Goal: Task Accomplishment & Management: Use online tool/utility

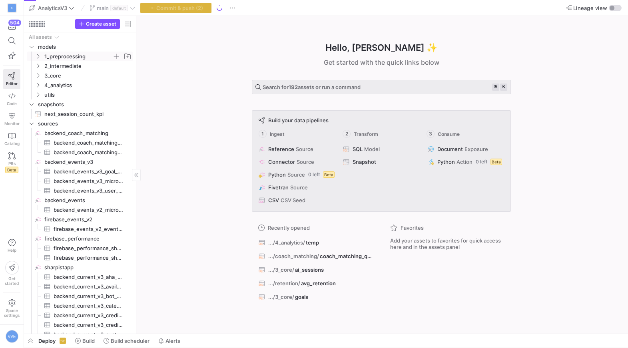
click at [39, 56] on icon "Press SPACE to select this row." at bounding box center [38, 56] width 2 height 4
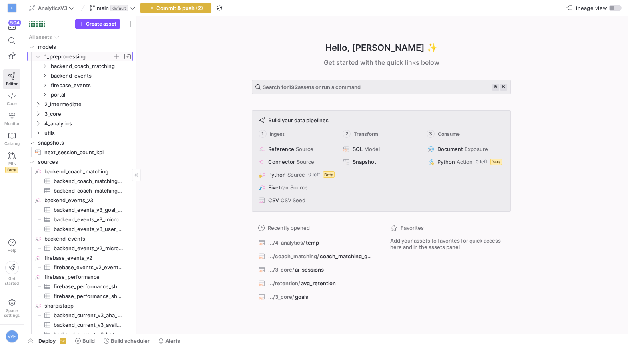
click at [39, 56] on icon at bounding box center [38, 57] width 4 height 2
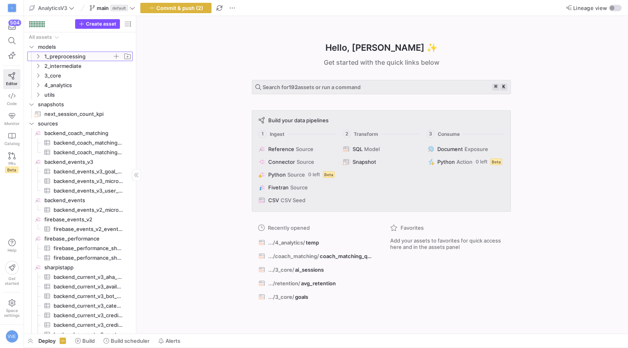
click at [39, 56] on icon at bounding box center [38, 56] width 2 height 4
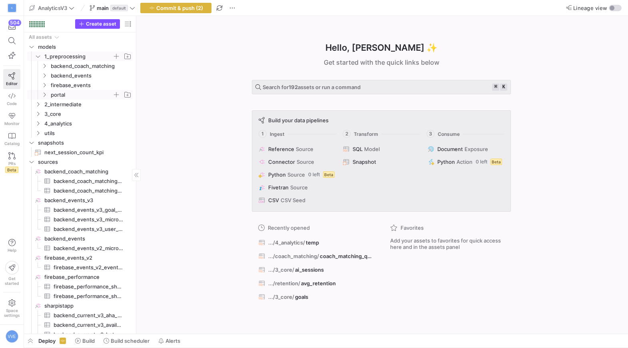
click at [42, 94] on icon "Press SPACE to select this row." at bounding box center [45, 94] width 6 height 5
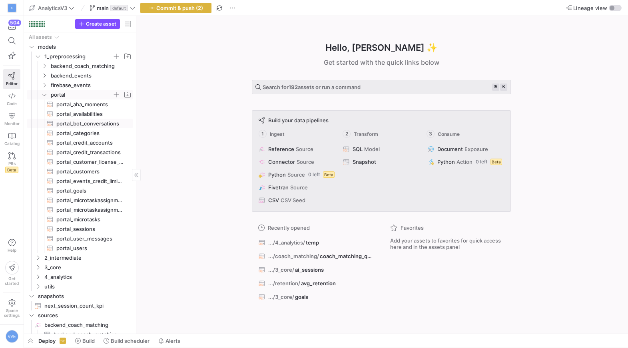
click at [80, 124] on span "portal_bot_conversations​​​​​​​​​​" at bounding box center [89, 123] width 67 height 9
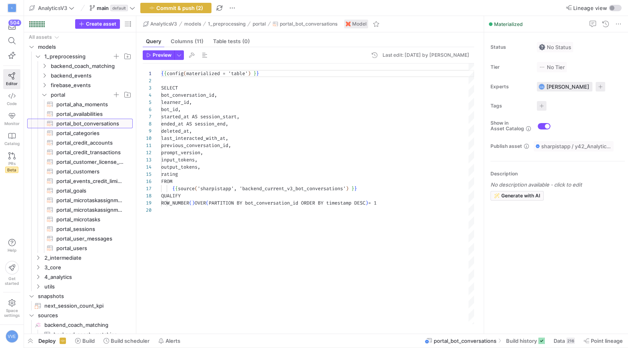
scroll to position [72, 0]
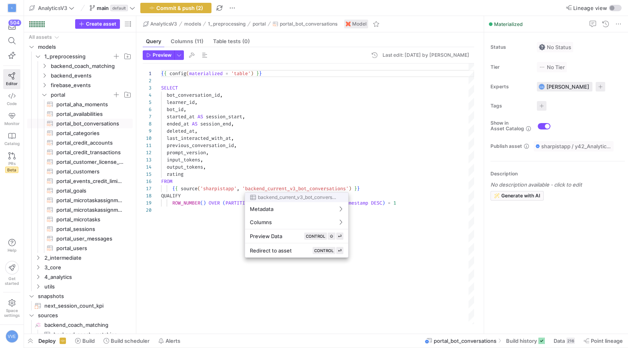
click at [323, 163] on div at bounding box center [314, 174] width 628 height 348
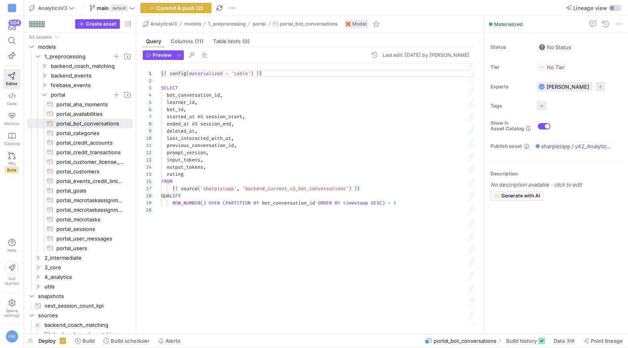
scroll to position [58, 184]
click at [345, 206] on div "{ { config ( materialized = 'table' ) } } SELECT bot_conversation_id , learner_…" at bounding box center [317, 194] width 313 height 261
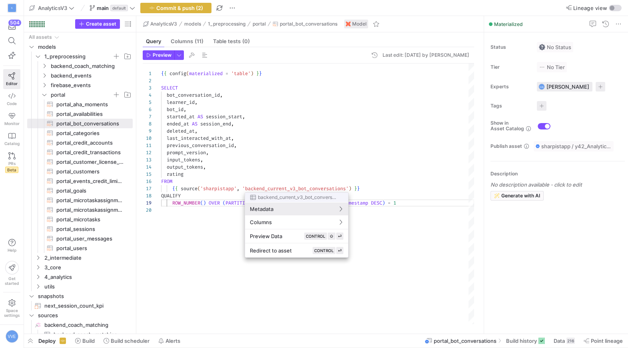
click at [417, 200] on div at bounding box center [314, 174] width 628 height 348
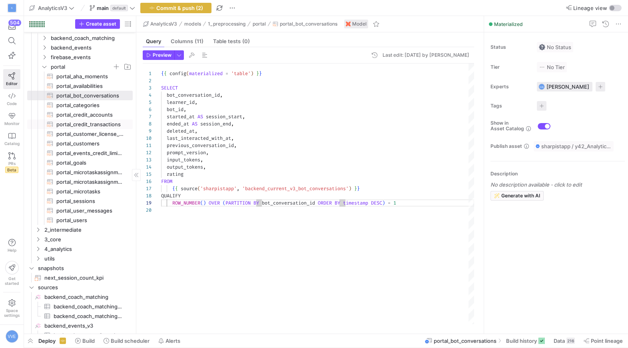
scroll to position [33, 0]
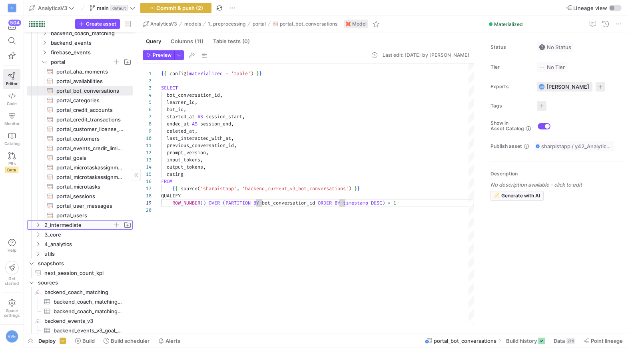
click at [36, 226] on icon "Press SPACE to select this row." at bounding box center [38, 225] width 6 height 5
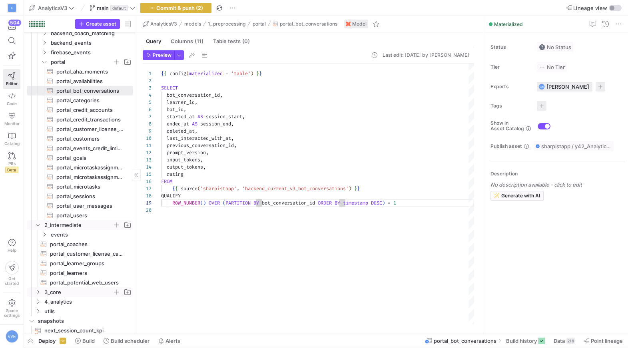
click at [40, 292] on icon "Press SPACE to select this row." at bounding box center [38, 292] width 6 height 5
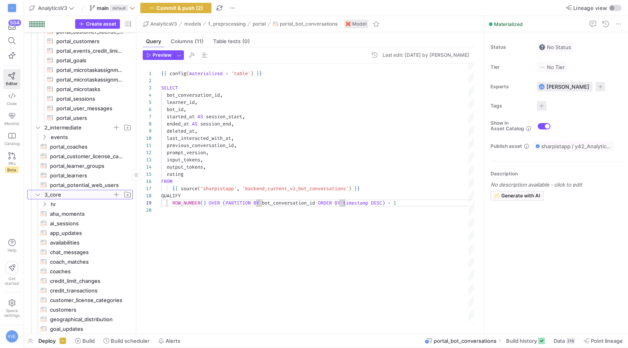
scroll to position [180, 0]
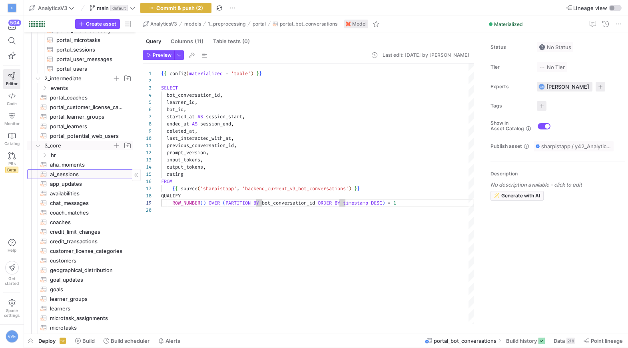
click at [66, 177] on span "ai_sessions​​​​​​​​​​" at bounding box center [87, 174] width 74 height 9
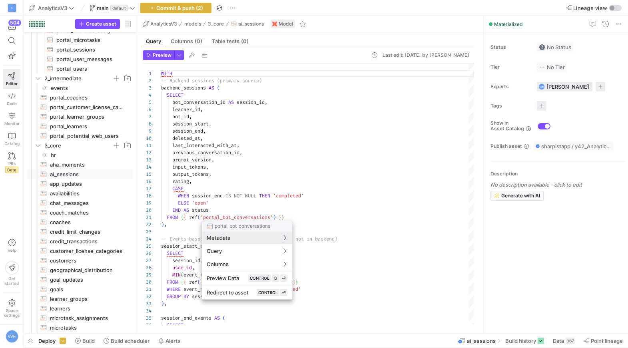
click at [254, 190] on div at bounding box center [314, 174] width 628 height 348
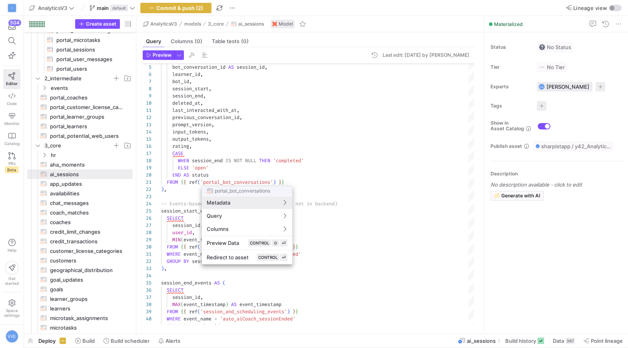
click at [296, 170] on div at bounding box center [314, 174] width 628 height 348
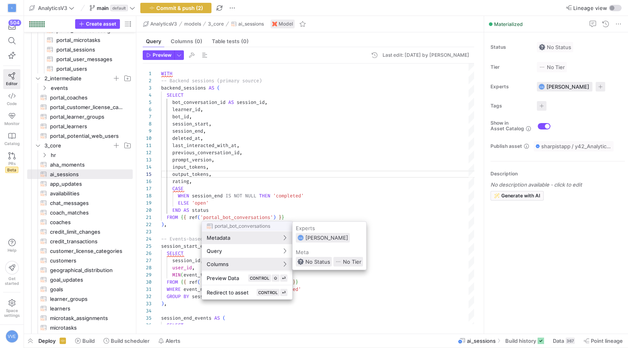
scroll to position [0, 0]
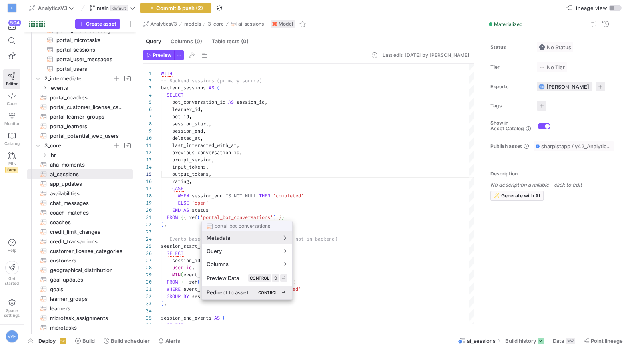
click at [258, 296] on kbd "CONTROL" at bounding box center [268, 292] width 23 height 7
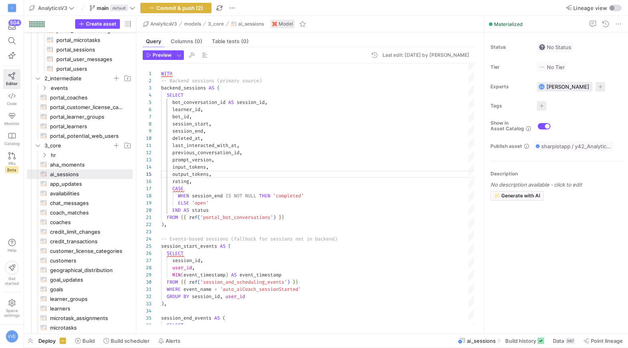
type textarea "{{ config(materialized = 'table') }} SELECT bot_conversation_id, learner_id, bo…"
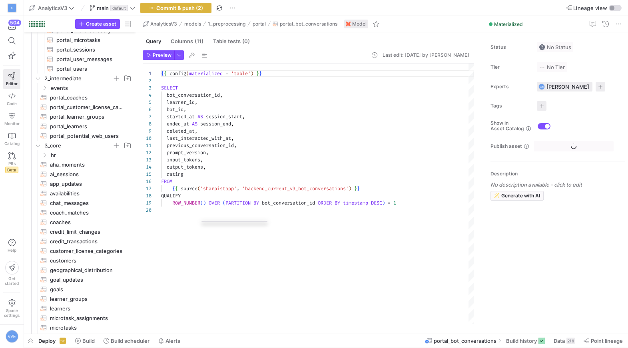
scroll to position [86, 0]
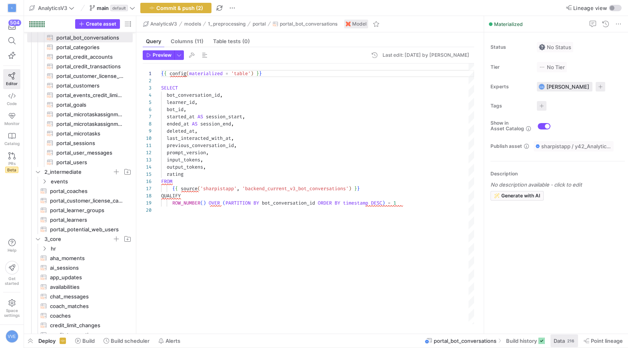
click at [564, 340] on span "Data" at bounding box center [559, 341] width 11 height 6
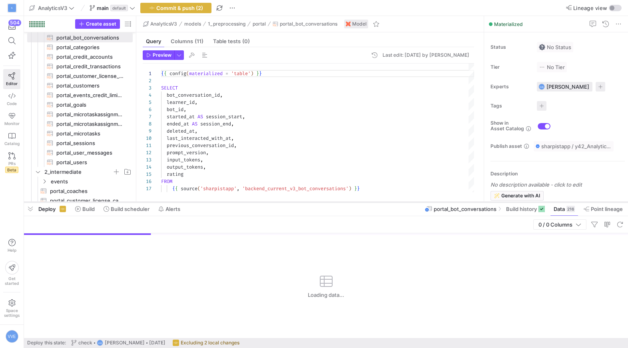
click at [319, 201] on div at bounding box center [326, 202] width 604 height 3
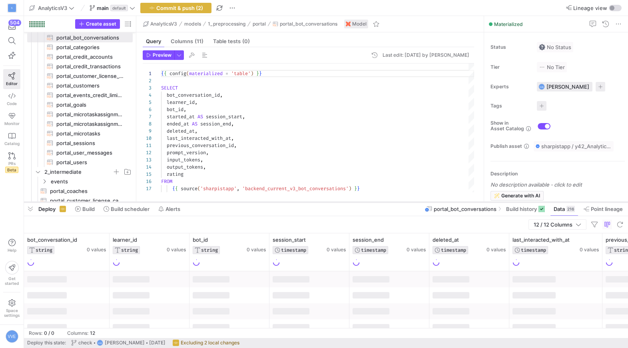
click at [272, 202] on div at bounding box center [326, 202] width 604 height 3
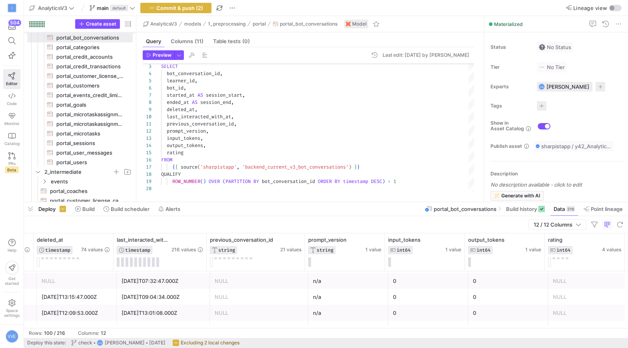
scroll to position [419, 0]
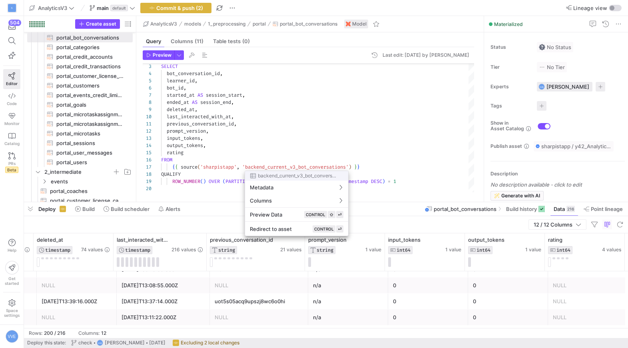
click at [312, 168] on div at bounding box center [314, 174] width 628 height 348
click at [416, 148] on div at bounding box center [314, 174] width 628 height 348
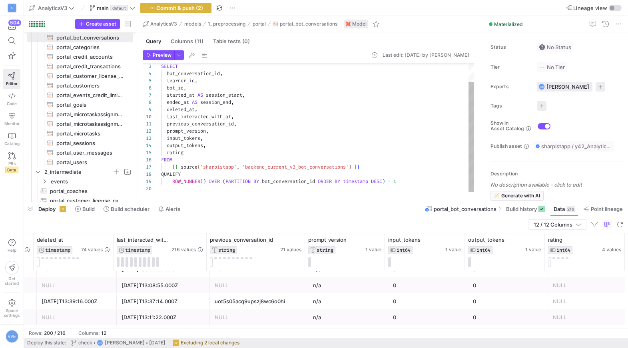
scroll to position [58, 242]
click at [403, 182] on div "SELECT bot_conversation_id , learner_id , bot_id , started_at AS session_start …" at bounding box center [317, 117] width 313 height 150
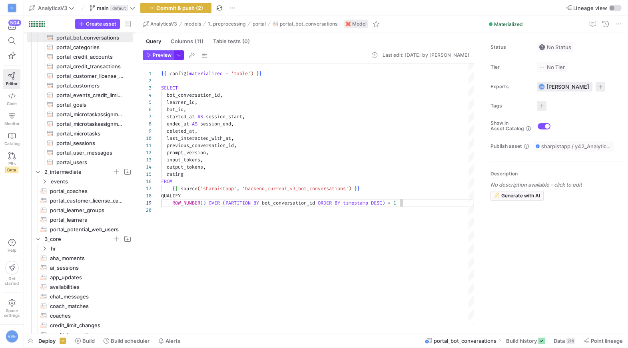
click at [182, 54] on span "button" at bounding box center [179, 55] width 9 height 9
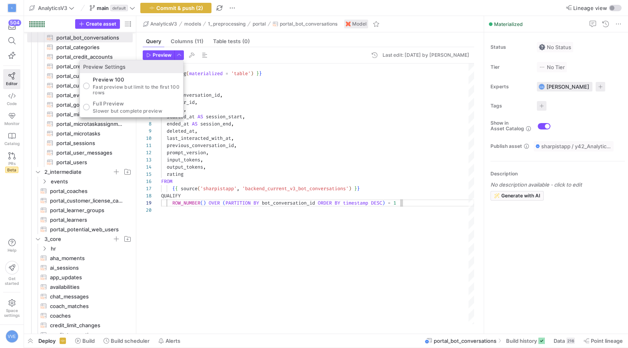
click at [164, 57] on div at bounding box center [314, 174] width 628 height 348
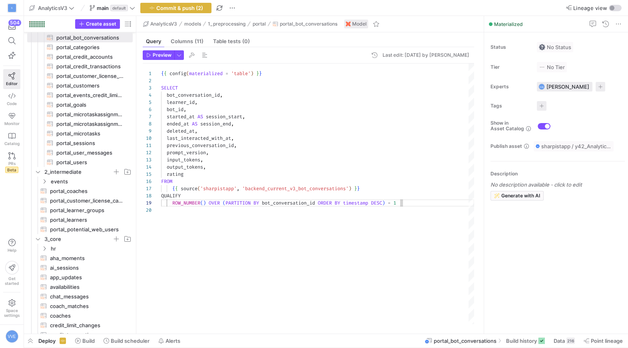
click at [408, 204] on div "SELECT bot_conversation_id , learner_id , bot_id , started_at AS session_start …" at bounding box center [317, 194] width 313 height 261
click at [390, 195] on div "SELECT bot_conversation_id , learner_id , bot_id , started_at AS session_start …" at bounding box center [317, 194] width 313 height 261
click at [390, 185] on div "SELECT bot_conversation_id , learner_id , bot_id , started_at AS session_start …" at bounding box center [317, 194] width 313 height 261
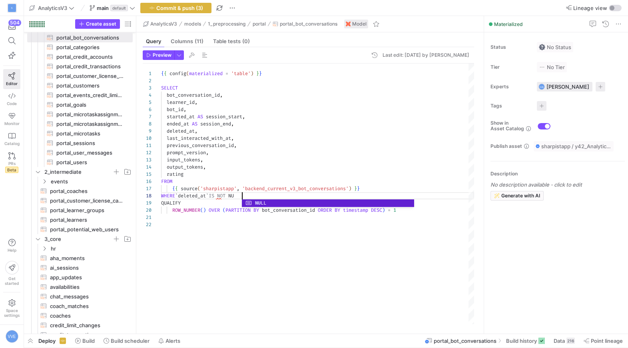
type textarea "previous_conversation_id, prompt_version, input_tokens, output_tokens, rating F…"
click at [334, 244] on div "SELECT bot_conversation_id , learner_id , bot_id , started_at AS session_start …" at bounding box center [317, 194] width 313 height 261
click at [163, 57] on span "Preview" at bounding box center [162, 55] width 19 height 6
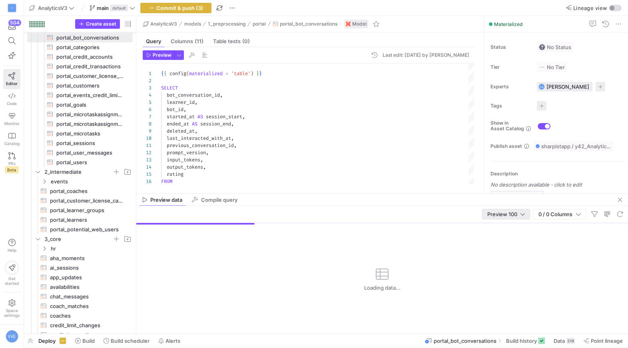
click at [501, 210] on div "Preview 100" at bounding box center [507, 215] width 38 height 10
click at [500, 236] on mat-option "Full Preview" at bounding box center [506, 240] width 48 height 13
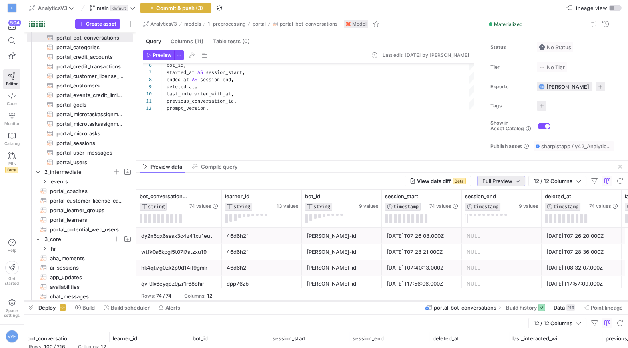
drag, startPoint x: 364, startPoint y: 202, endPoint x: 364, endPoint y: 300, distance: 98.8
click at [364, 300] on div at bounding box center [326, 301] width 604 height 3
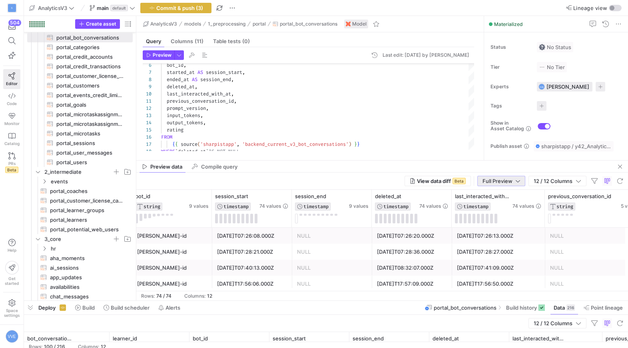
scroll to position [0, 296]
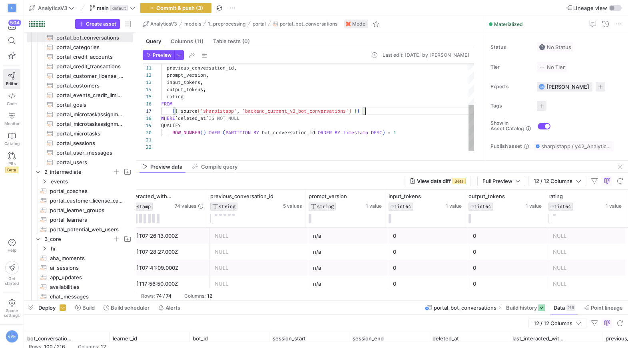
click at [377, 109] on div "last_interacted_with_at , previous_conversation_id , prompt_version , input_tok…" at bounding box center [317, 68] width 313 height 165
click at [214, 118] on div "last_interacted_with_at , previous_conversation_id , prompt_version , input_tok…" at bounding box center [317, 68] width 313 height 165
click at [229, 119] on div "last_interacted_with_at , previous_conversation_id , prompt_version , input_tok…" at bounding box center [317, 68] width 313 height 165
click at [222, 118] on div "last_interacted_with_at , previous_conversation_id , prompt_version , input_tok…" at bounding box center [317, 68] width 313 height 165
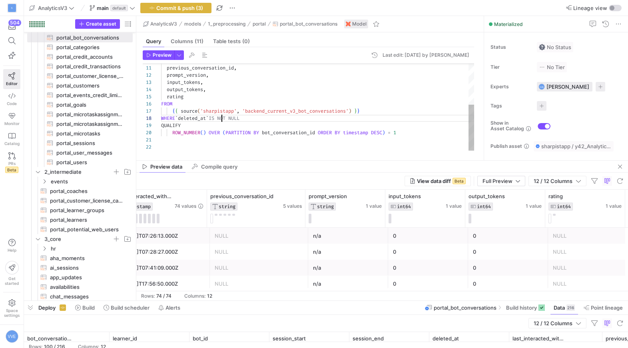
click at [222, 118] on div "last_interacted_with_at , previous_conversation_id , prompt_version , input_tok…" at bounding box center [317, 68] width 313 height 165
click at [416, 134] on div "last_interacted_with_at , previous_conversation_id , prompt_version , input_tok…" at bounding box center [317, 72] width 313 height 158
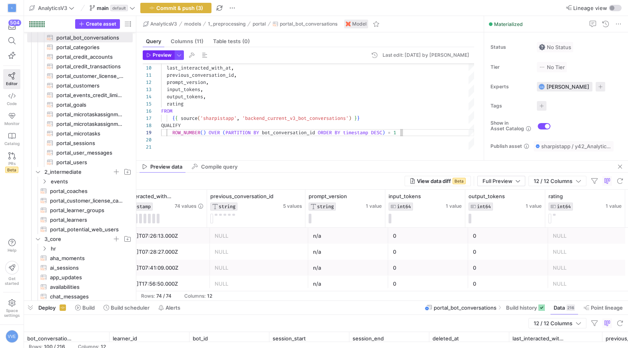
click at [162, 57] on span "Preview" at bounding box center [162, 55] width 19 height 6
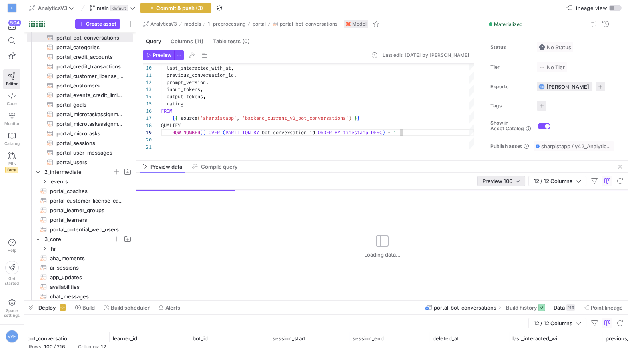
click at [517, 186] on div "Preview 100" at bounding box center [502, 181] width 38 height 10
click at [511, 204] on span "Full Preview" at bounding box center [500, 207] width 41 height 6
click at [445, 140] on div "last_interacted_with_at , previous_conversation_id , prompt_version , input_tok…" at bounding box center [317, 72] width 313 height 158
click at [426, 131] on div "last_interacted_with_at , previous_conversation_id , prompt_version , input_tok…" at bounding box center [317, 72] width 313 height 158
click at [159, 56] on span "Preview" at bounding box center [162, 55] width 19 height 6
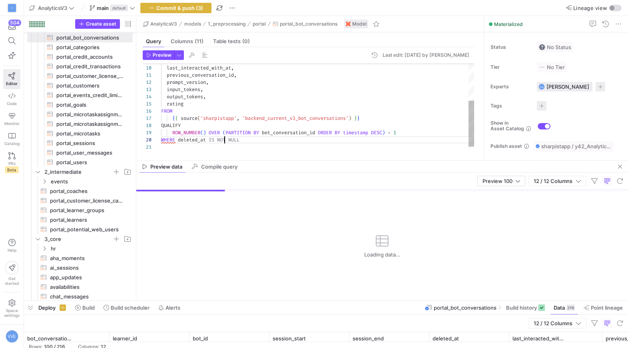
click at [223, 140] on div "last_interacted_with_at , previous_conversation_id , prompt_version , input_tok…" at bounding box center [317, 75] width 313 height 165
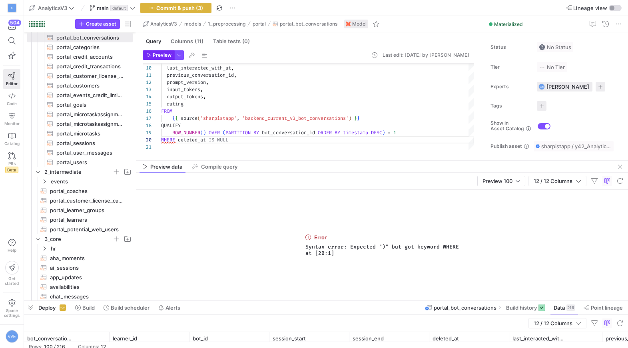
click at [163, 53] on span "Preview" at bounding box center [162, 55] width 19 height 6
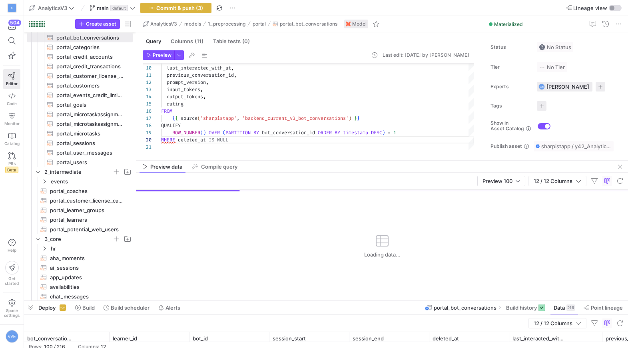
click at [499, 168] on div "Preview data Compile query" at bounding box center [382, 167] width 492 height 12
click at [499, 178] on span "Preview 100" at bounding box center [498, 181] width 30 height 6
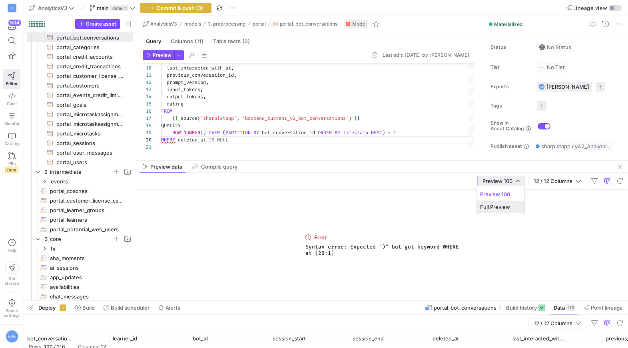
click at [490, 206] on span "Full Preview" at bounding box center [500, 207] width 41 height 6
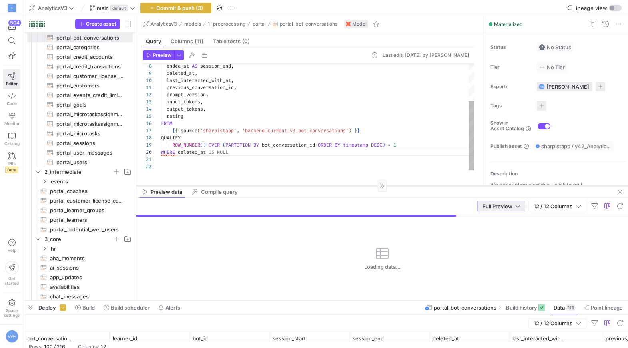
drag, startPoint x: 418, startPoint y: 160, endPoint x: 418, endPoint y: 185, distance: 24.8
click at [418, 186] on div at bounding box center [382, 186] width 492 height 0
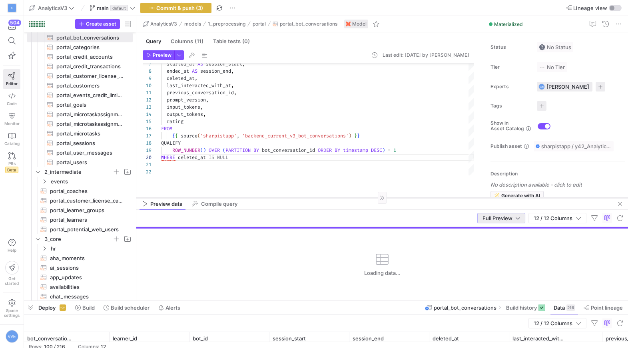
drag, startPoint x: 354, startPoint y: 185, endPoint x: 354, endPoint y: 198, distance: 12.4
click at [354, 198] on div at bounding box center [382, 198] width 492 height 0
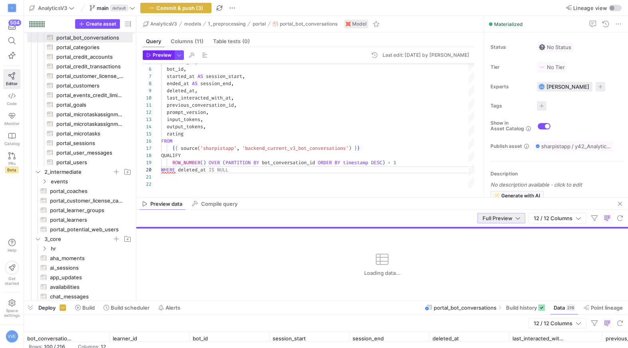
click at [165, 57] on span "Preview" at bounding box center [162, 55] width 19 height 6
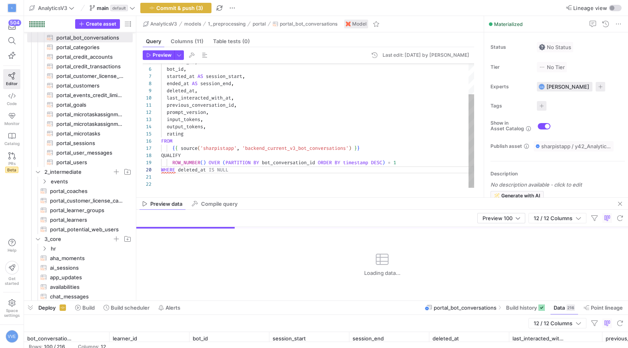
click at [221, 166] on div "last_interacted_with_at , previous_conversation_id , prompt_version , input_tok…" at bounding box center [317, 105] width 313 height 165
click at [221, 170] on div "last_interacted_with_at , previous_conversation_id , prompt_version , input_tok…" at bounding box center [317, 105] width 313 height 165
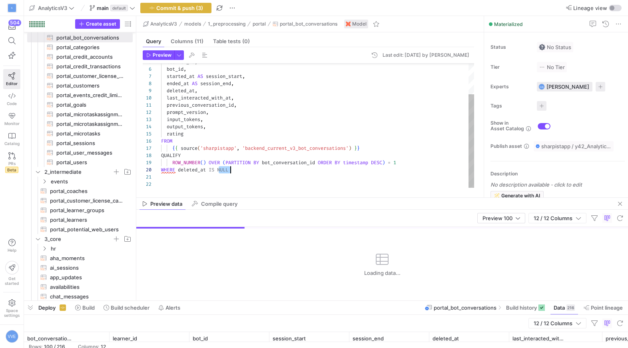
scroll to position [64, 0]
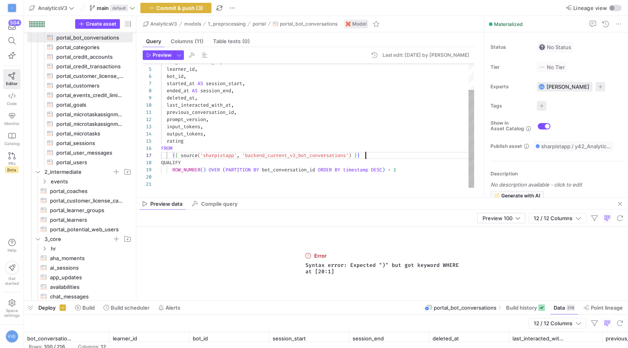
click at [404, 157] on div "last_interacted_with_at , previous_conversation_id , prompt_version , input_tok…" at bounding box center [317, 109] width 313 height 158
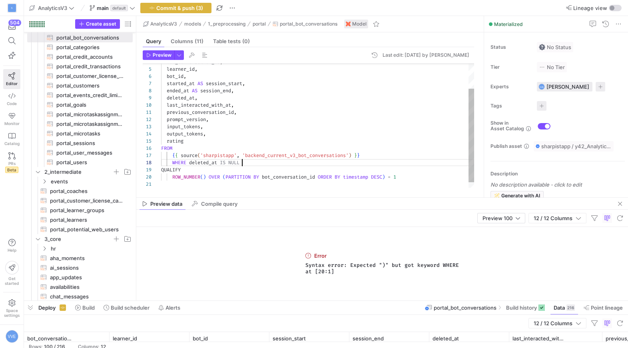
scroll to position [50, 78]
click at [171, 158] on div "last_interacted_with_at , previous_conversation_id , prompt_version , input_tok…" at bounding box center [317, 112] width 313 height 165
click at [171, 161] on div "last_interacted_with_at , previous_conversation_id , prompt_version , input_tok…" at bounding box center [317, 112] width 313 height 165
type textarea "previous_conversation_id, prompt_version, input_tokens, output_tokens, rating F…"
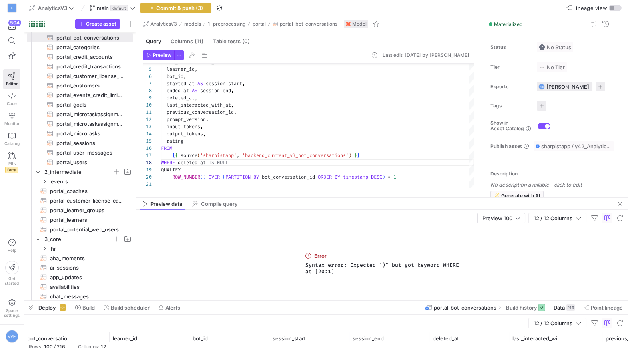
click at [169, 50] on div "Preview Last edit: [DATE] by [PERSON_NAME] 10 11 12 13 14 15 16 17 19 20 9 8 7 …" at bounding box center [308, 119] width 344 height 144
click at [174, 58] on button "Preview" at bounding box center [159, 55] width 32 height 10
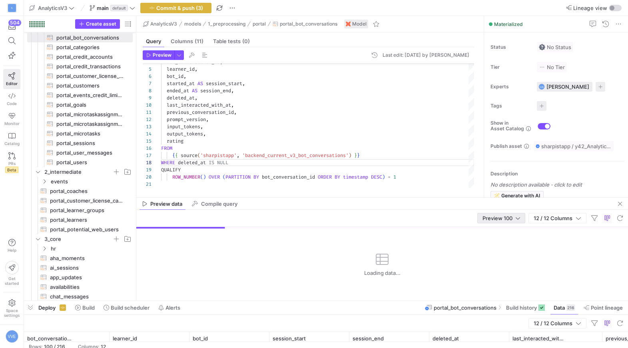
click at [510, 219] on span "Preview 100" at bounding box center [498, 218] width 30 height 6
click at [502, 240] on mat-option "Full Preview" at bounding box center [501, 244] width 48 height 13
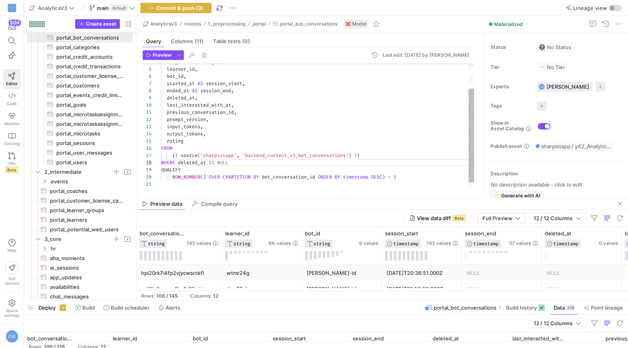
drag, startPoint x: 438, startPoint y: 196, endPoint x: 456, endPoint y: 65, distance: 132.1
click at [456, 65] on mat-tab-group "Query Columns (11) Table tests (0) Preview Last edit: [DATE] by [PERSON_NAME] 1…" at bounding box center [308, 114] width 344 height 165
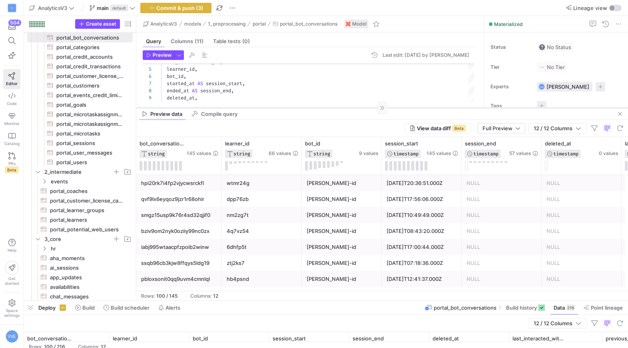
drag, startPoint x: 402, startPoint y: 198, endPoint x: 420, endPoint y: 104, distance: 95.7
click at [420, 108] on div at bounding box center [382, 108] width 492 height 0
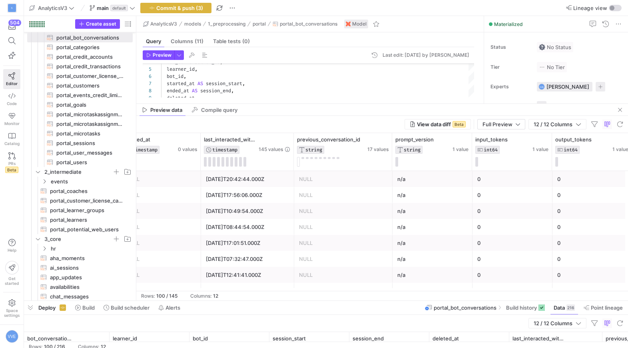
scroll to position [0, 476]
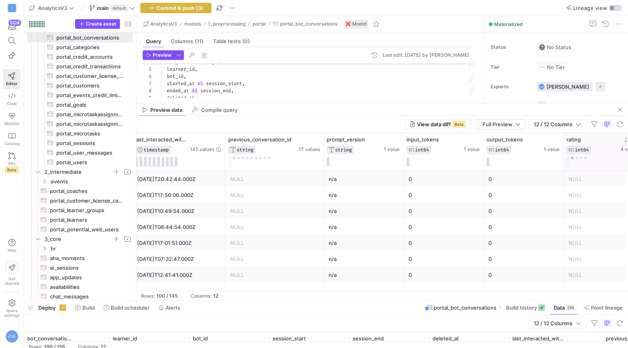
click at [574, 158] on button at bounding box center [572, 158] width 3 height 2
click at [184, 5] on span "Commit & push (3)" at bounding box center [179, 8] width 47 height 6
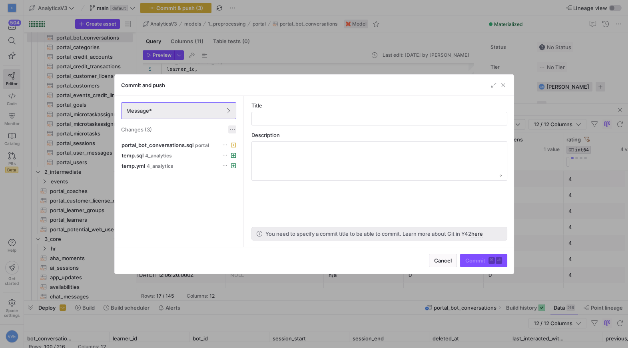
click at [229, 132] on span at bounding box center [232, 130] width 8 height 8
click at [256, 150] on span "Discard all changes" at bounding box center [261, 153] width 56 height 6
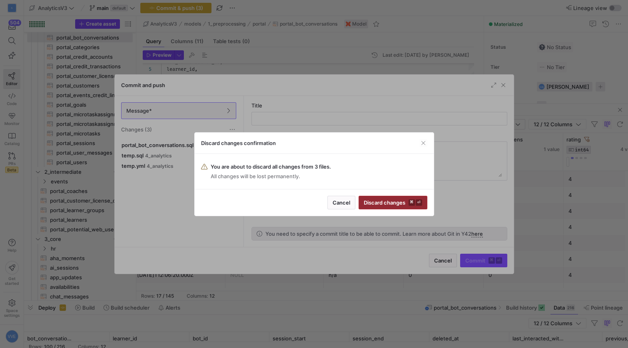
click at [397, 204] on span "Discard changes ⌘ ⏎" at bounding box center [393, 203] width 58 height 6
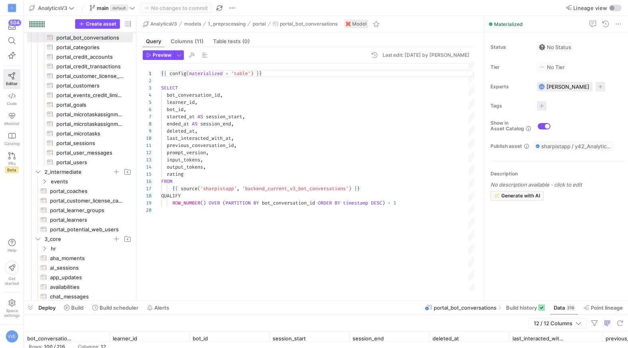
scroll to position [72, 0]
